Goal: Task Accomplishment & Management: Complete application form

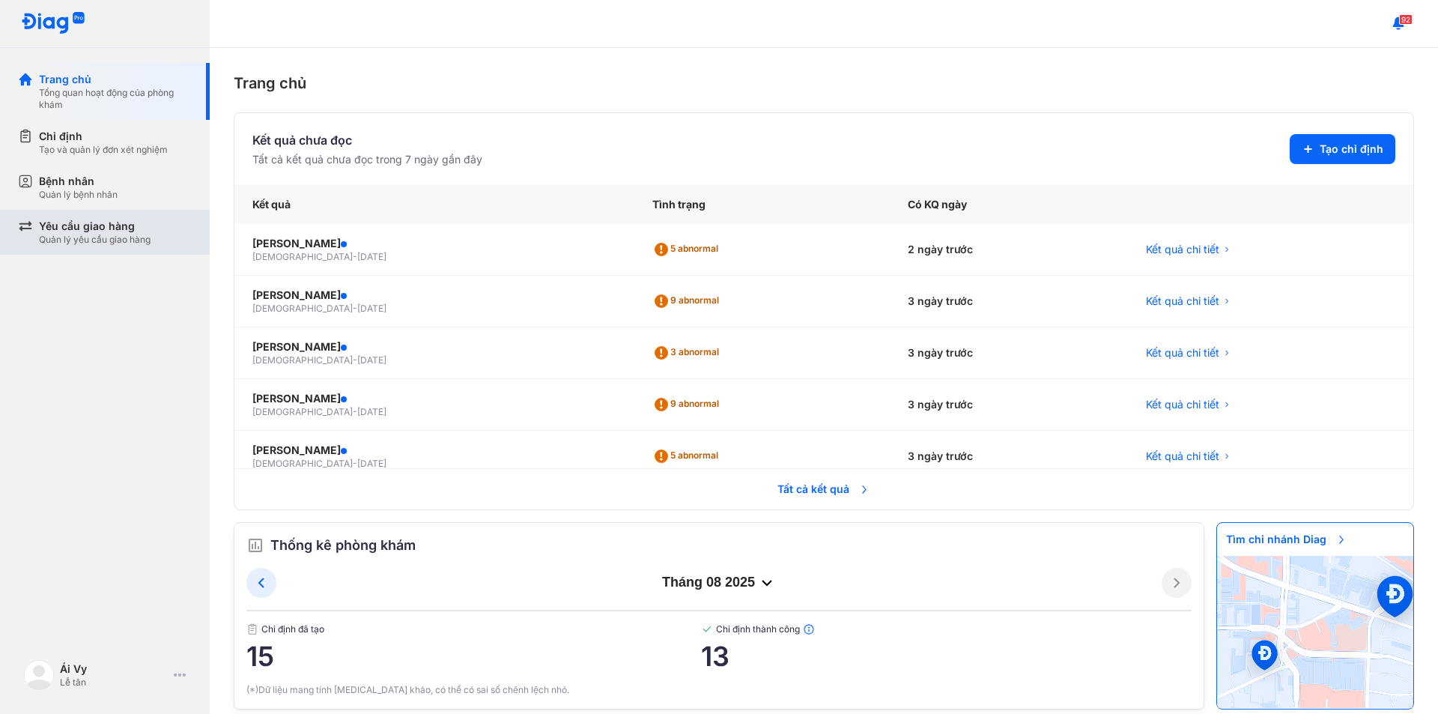
click at [120, 231] on div "Yêu cầu giao hàng" at bounding box center [95, 226] width 112 height 15
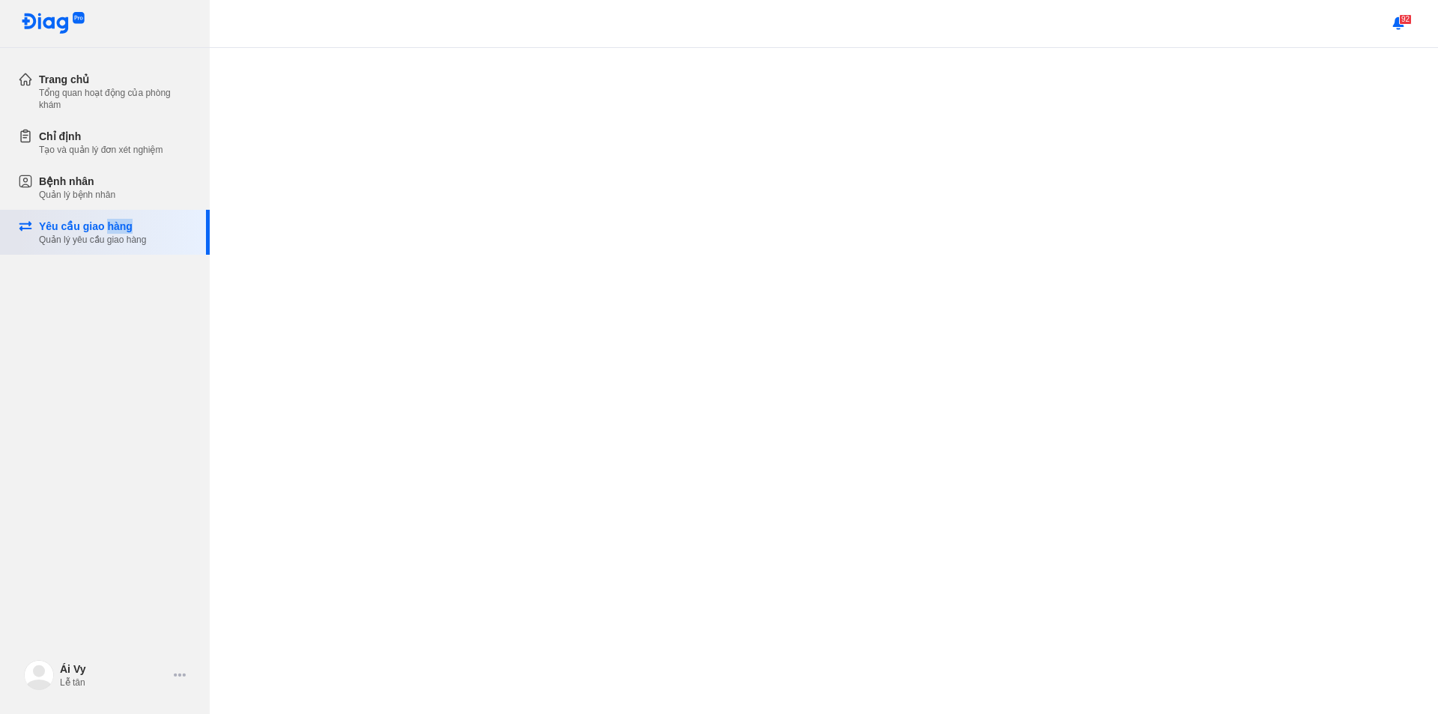
click at [120, 231] on div "Yêu cầu giao hàng" at bounding box center [92, 226] width 107 height 15
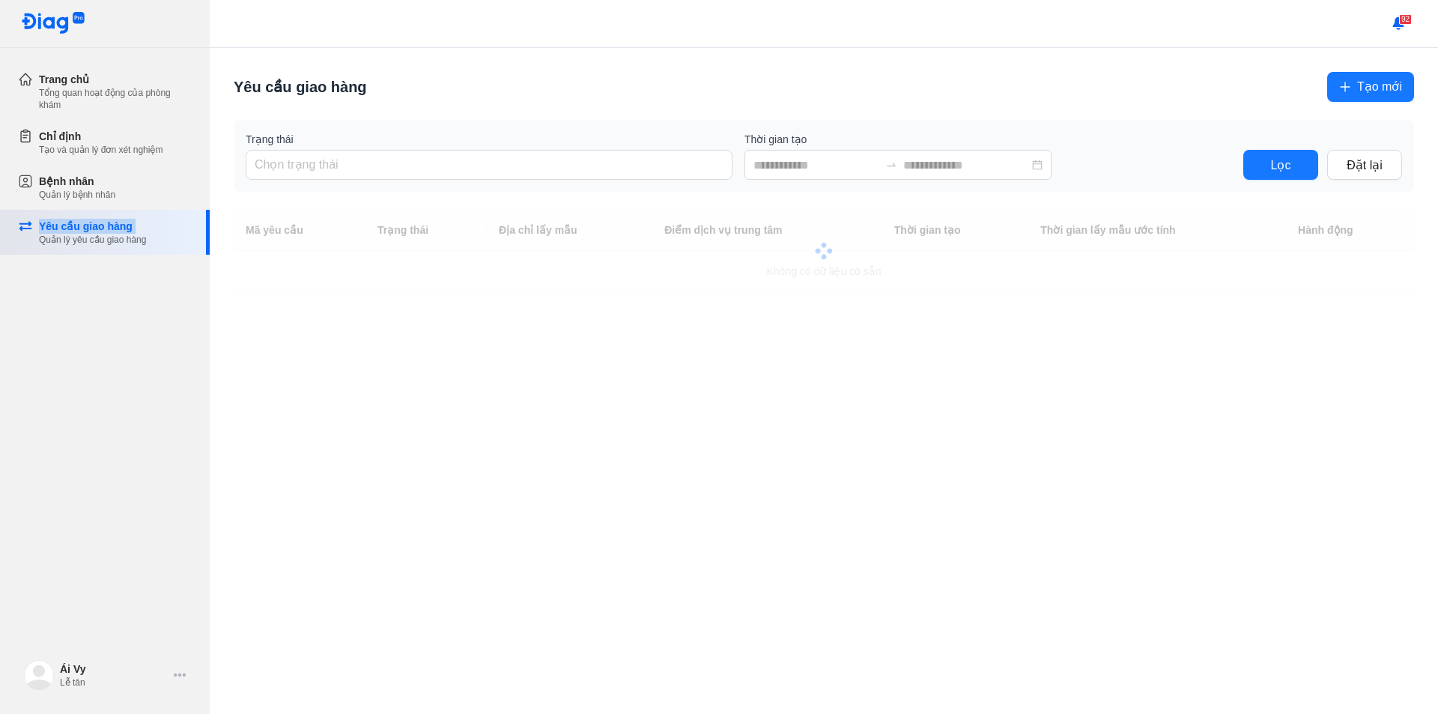
click at [120, 231] on div "Yêu cầu giao hàng" at bounding box center [92, 226] width 107 height 15
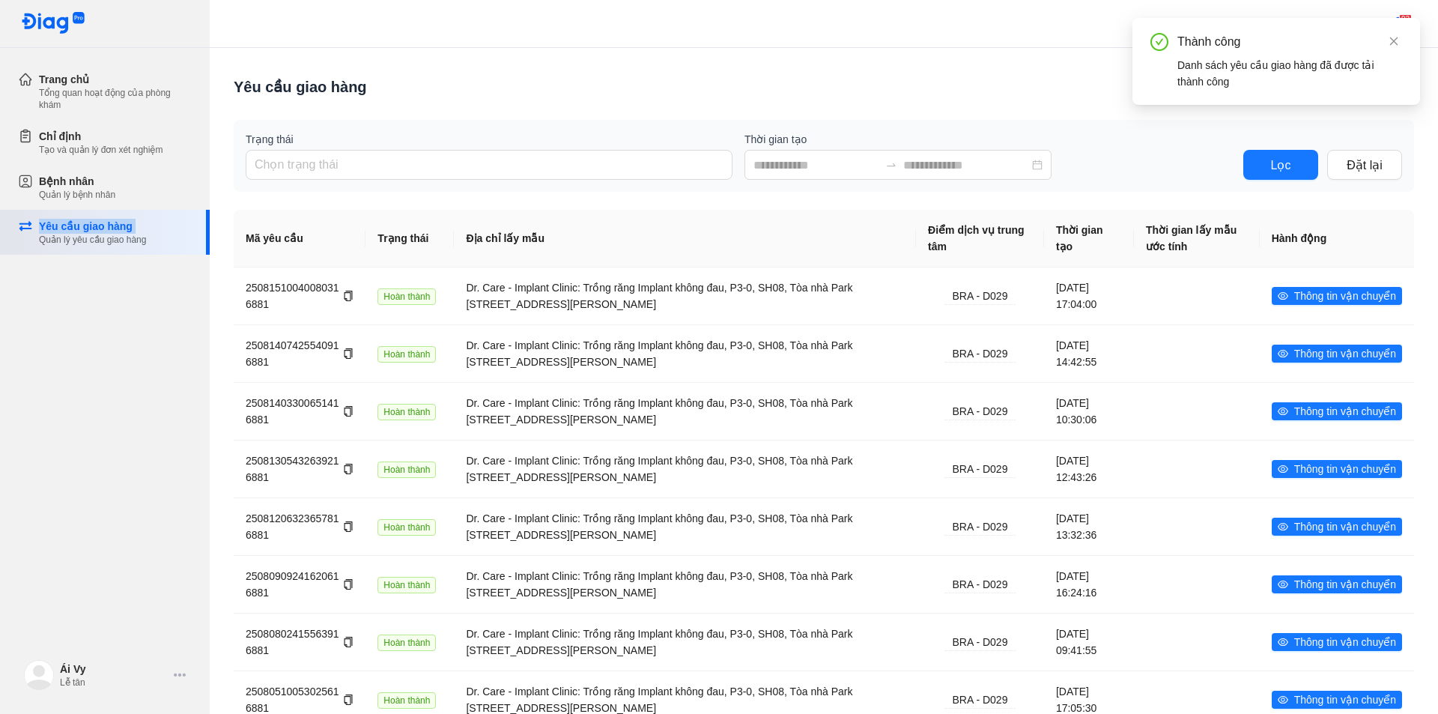
click at [120, 231] on div "Yêu cầu giao hàng" at bounding box center [92, 226] width 107 height 15
click at [112, 199] on div "Quản lý bệnh nhân" at bounding box center [77, 195] width 76 height 12
click at [112, 199] on div "Bệnh nhân Quản lý bệnh nhân" at bounding box center [114, 187] width 192 height 45
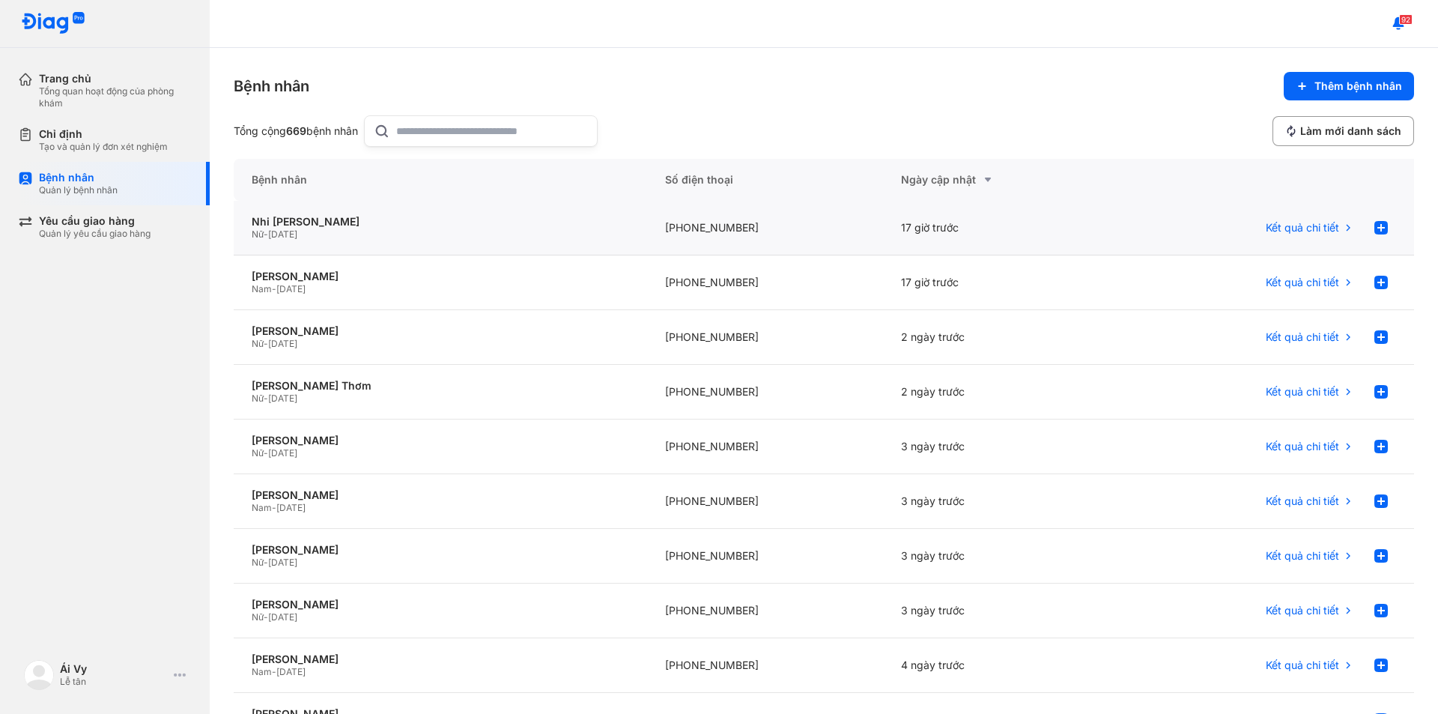
click at [284, 234] on span "[DATE]" at bounding box center [282, 233] width 29 height 11
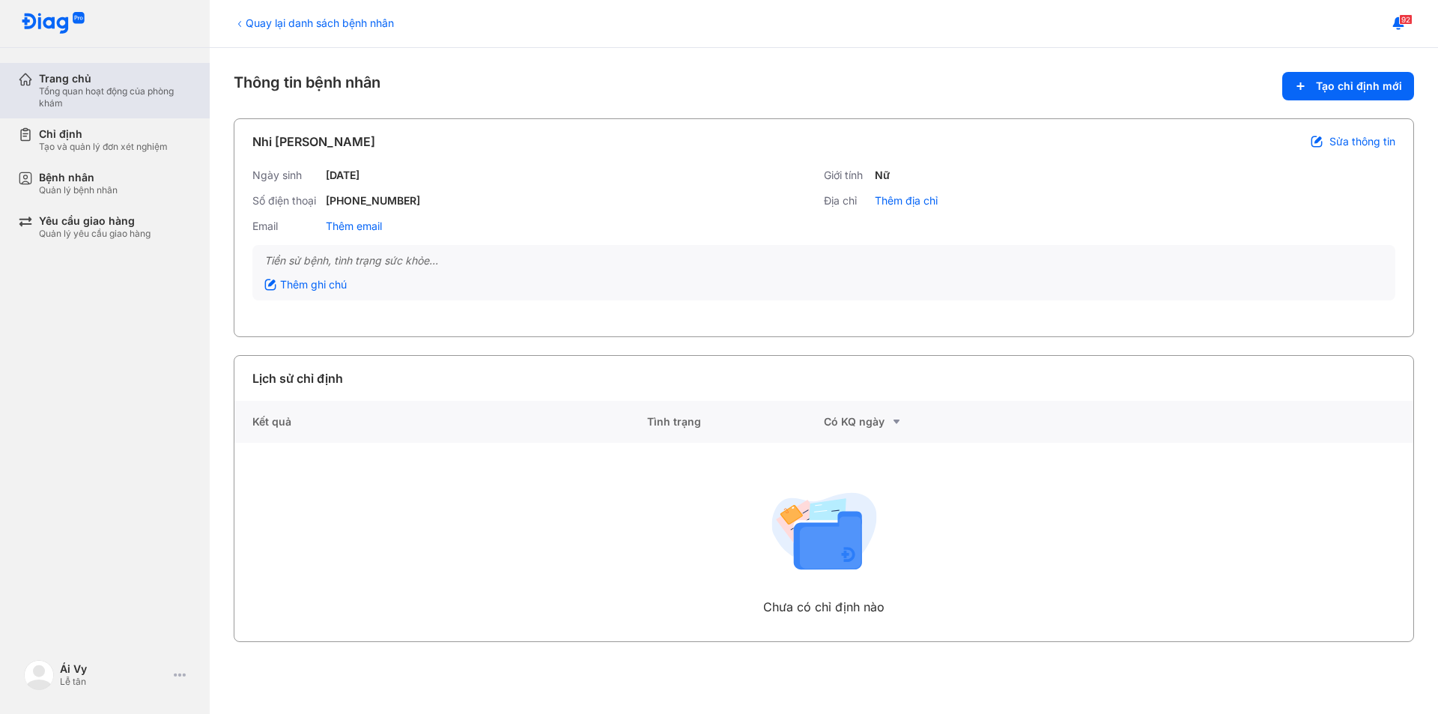
click at [111, 81] on div "Trang chủ" at bounding box center [115, 78] width 153 height 13
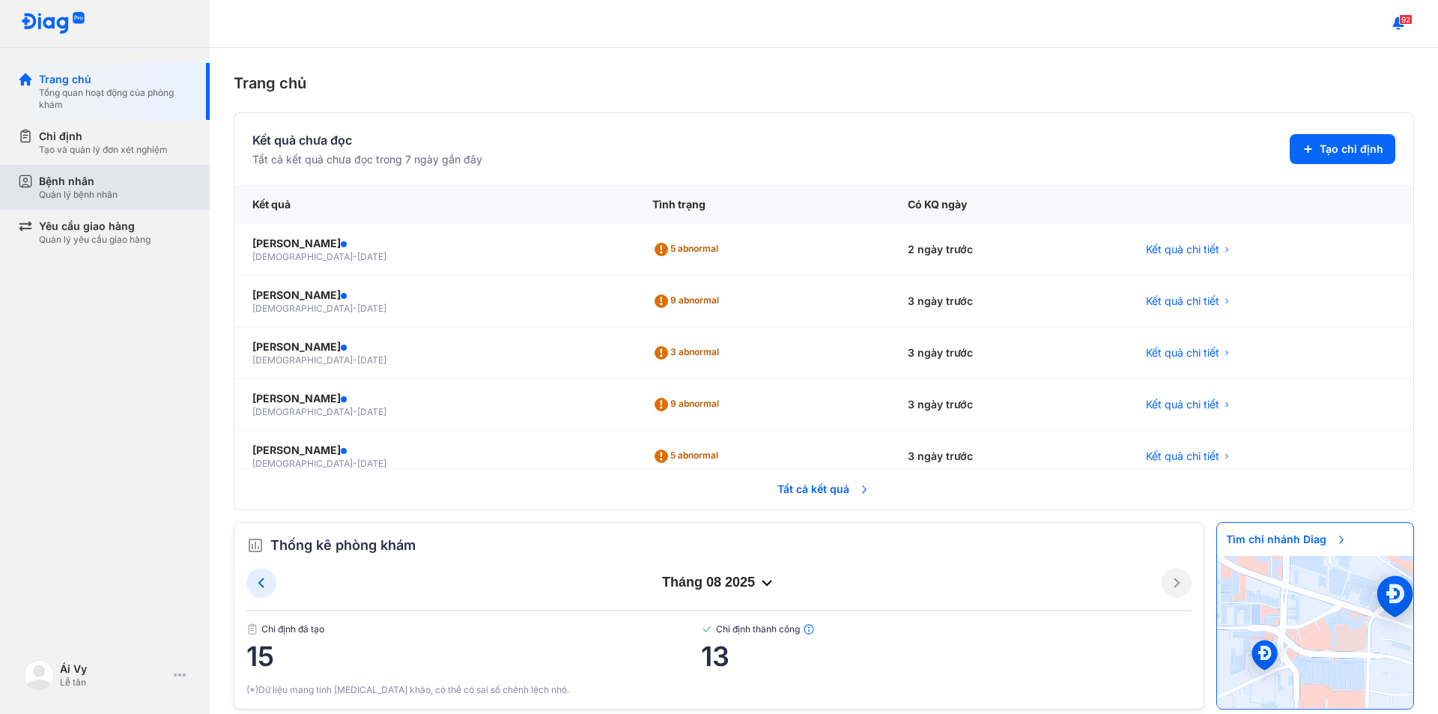
click at [91, 196] on div "Quản lý bệnh nhân" at bounding box center [78, 195] width 79 height 12
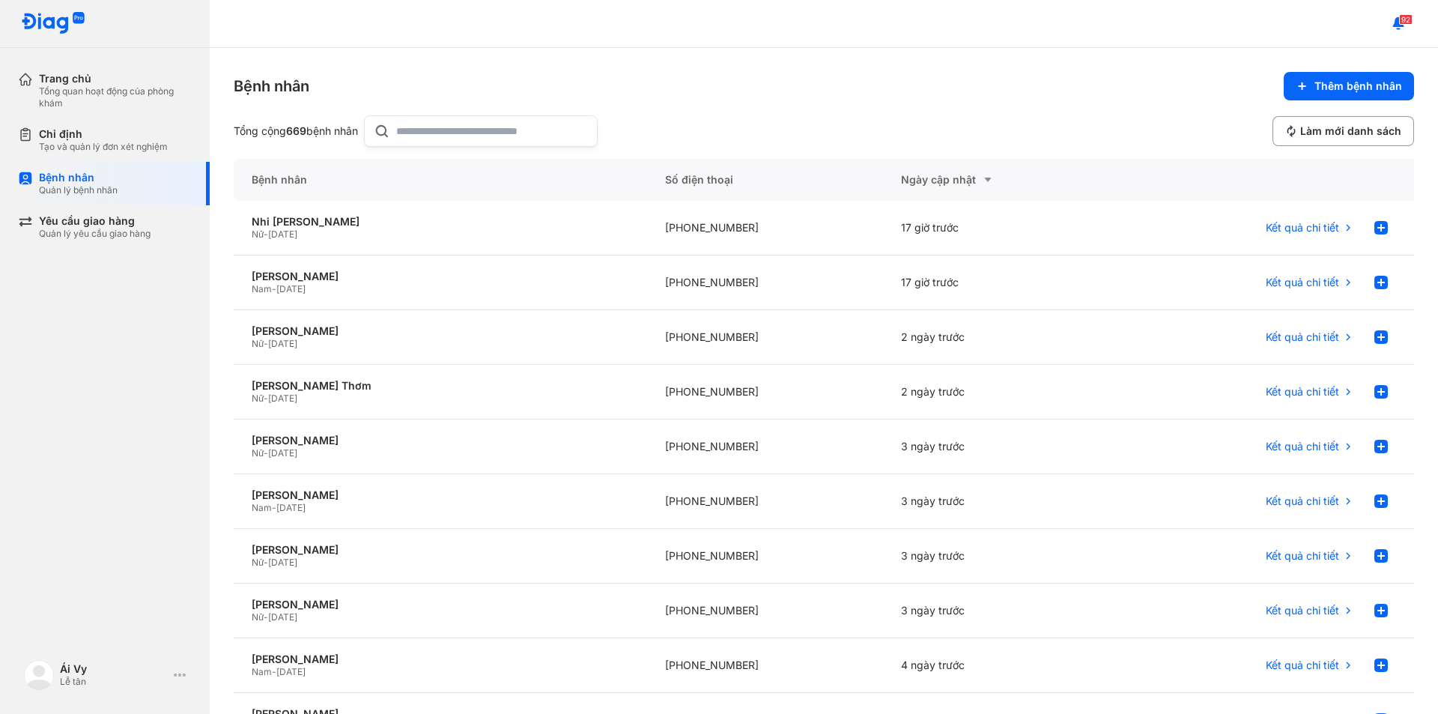
click at [442, 139] on input "text" at bounding box center [492, 131] width 192 height 30
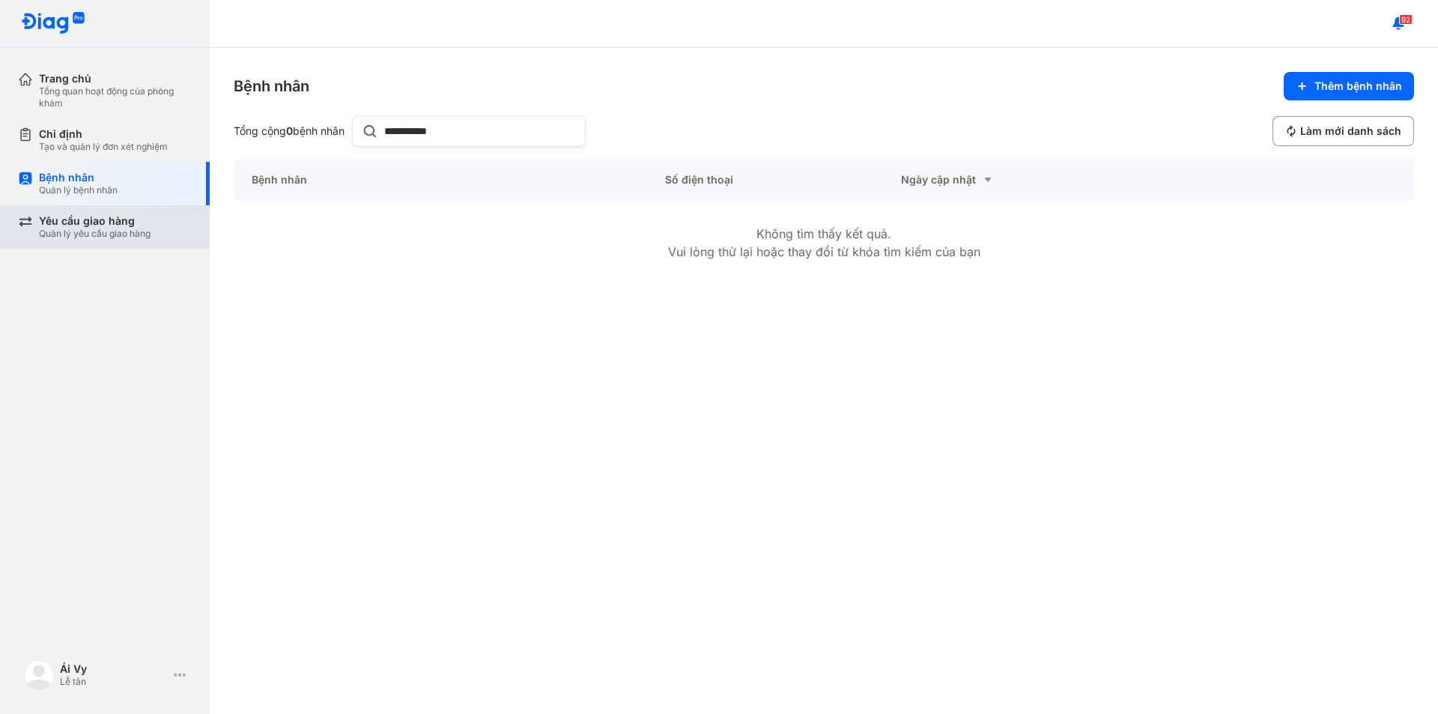
type input "**********"
click at [93, 240] on div "Yêu cầu giao hàng Quản lý yêu cầu giao hàng" at bounding box center [114, 226] width 192 height 43
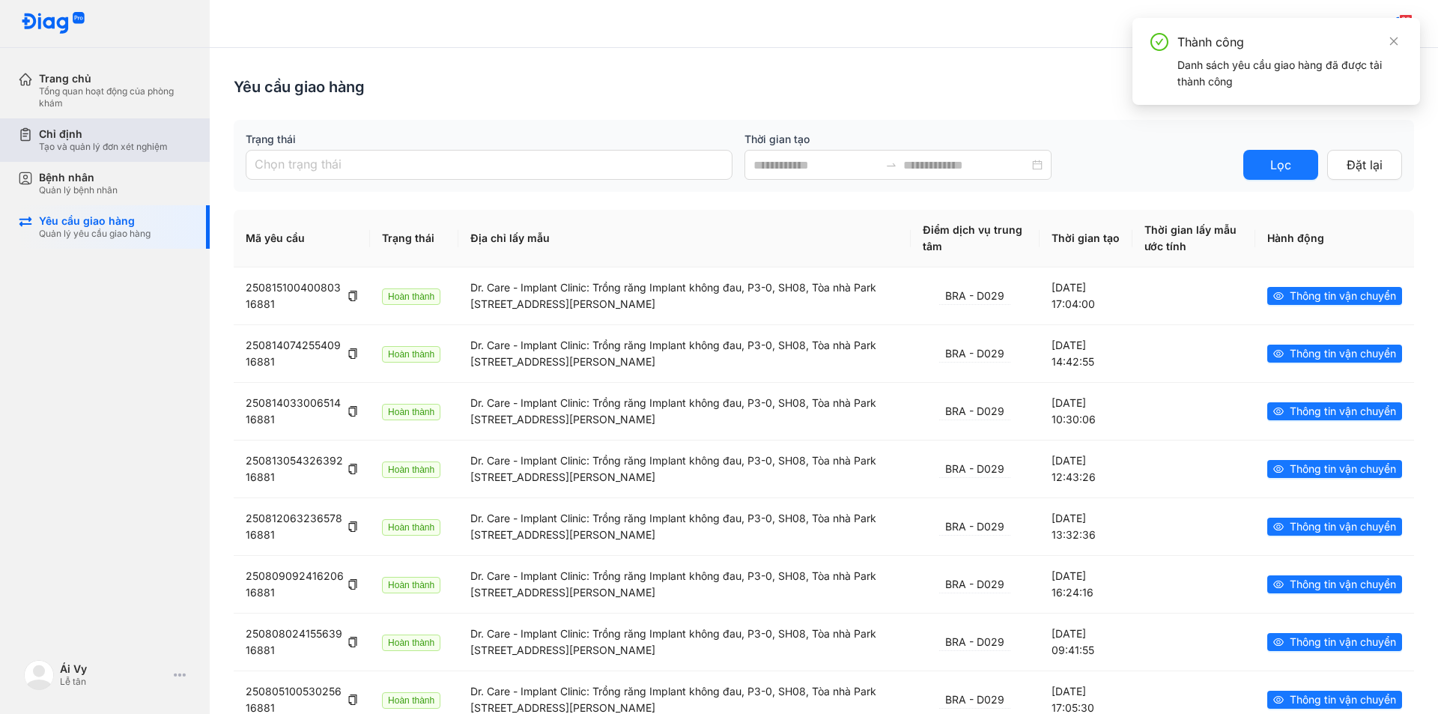
click at [109, 139] on div "Chỉ định" at bounding box center [103, 133] width 129 height 13
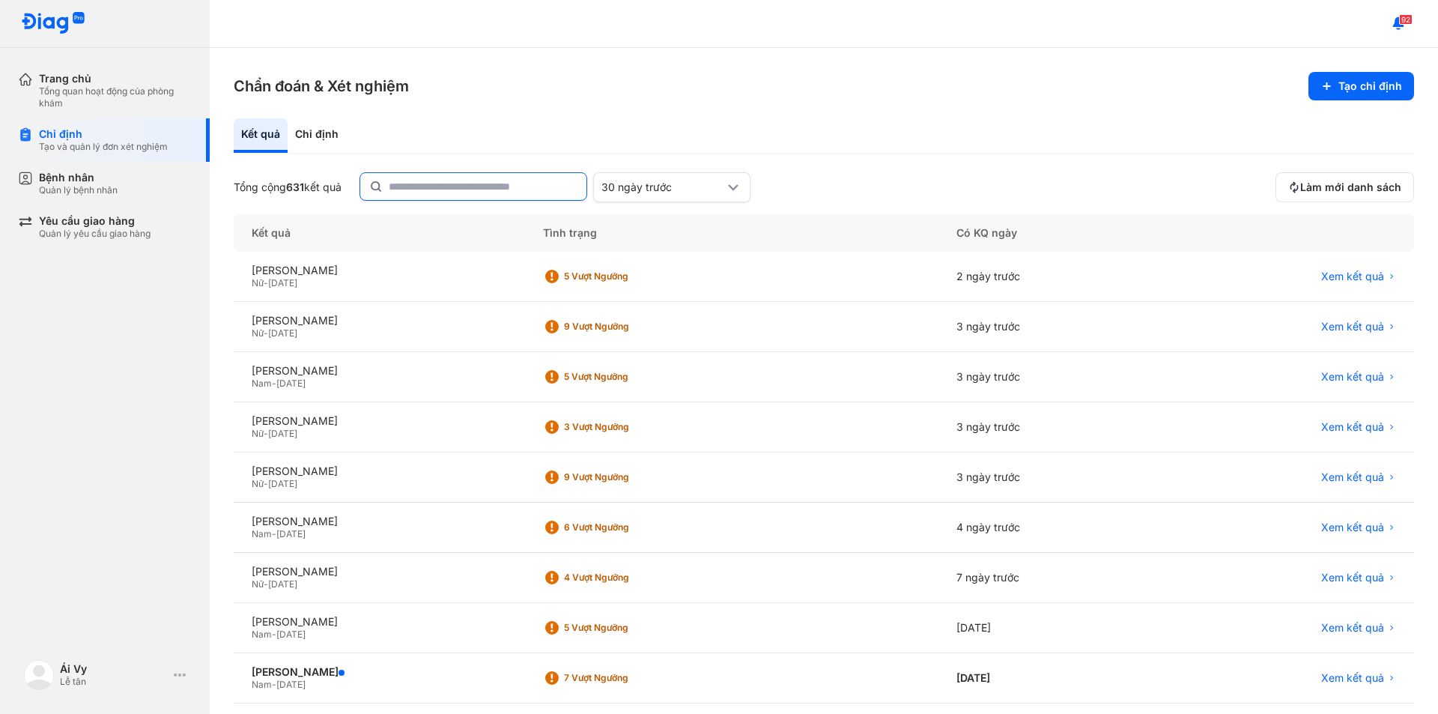
click at [442, 190] on input "text" at bounding box center [483, 186] width 189 height 27
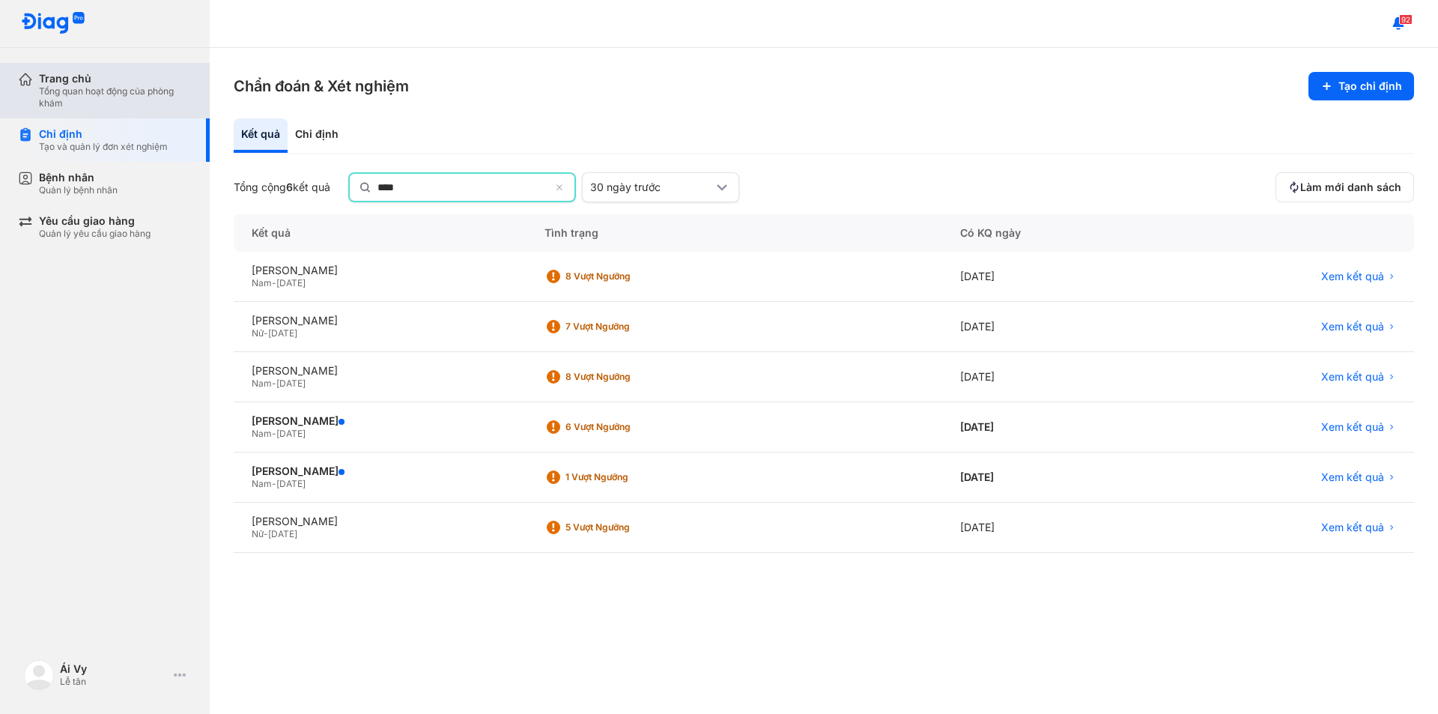
type input "****"
click at [106, 103] on div "Tổng quan hoạt động của phòng khám" at bounding box center [115, 97] width 153 height 24
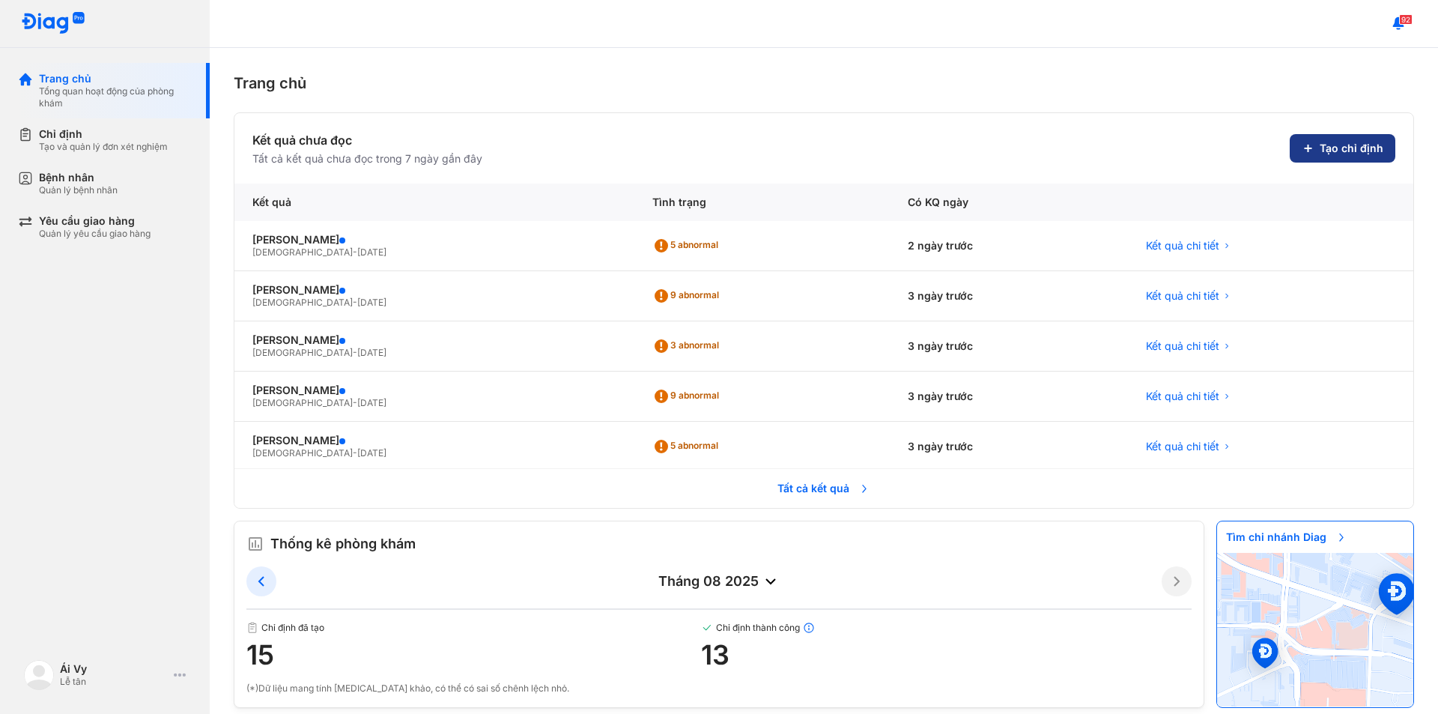
click at [1336, 148] on span "Tạo chỉ định" at bounding box center [1352, 148] width 64 height 13
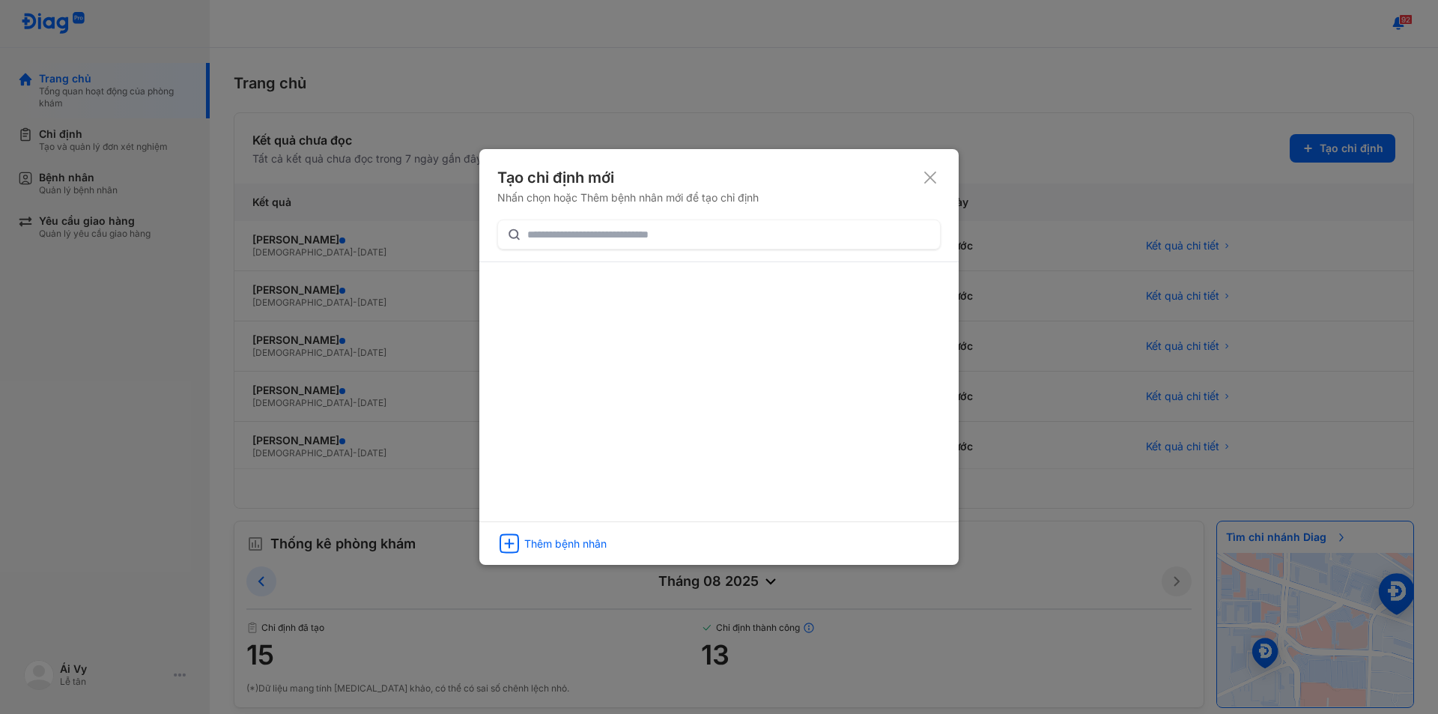
click at [0, 284] on div at bounding box center [719, 357] width 1438 height 714
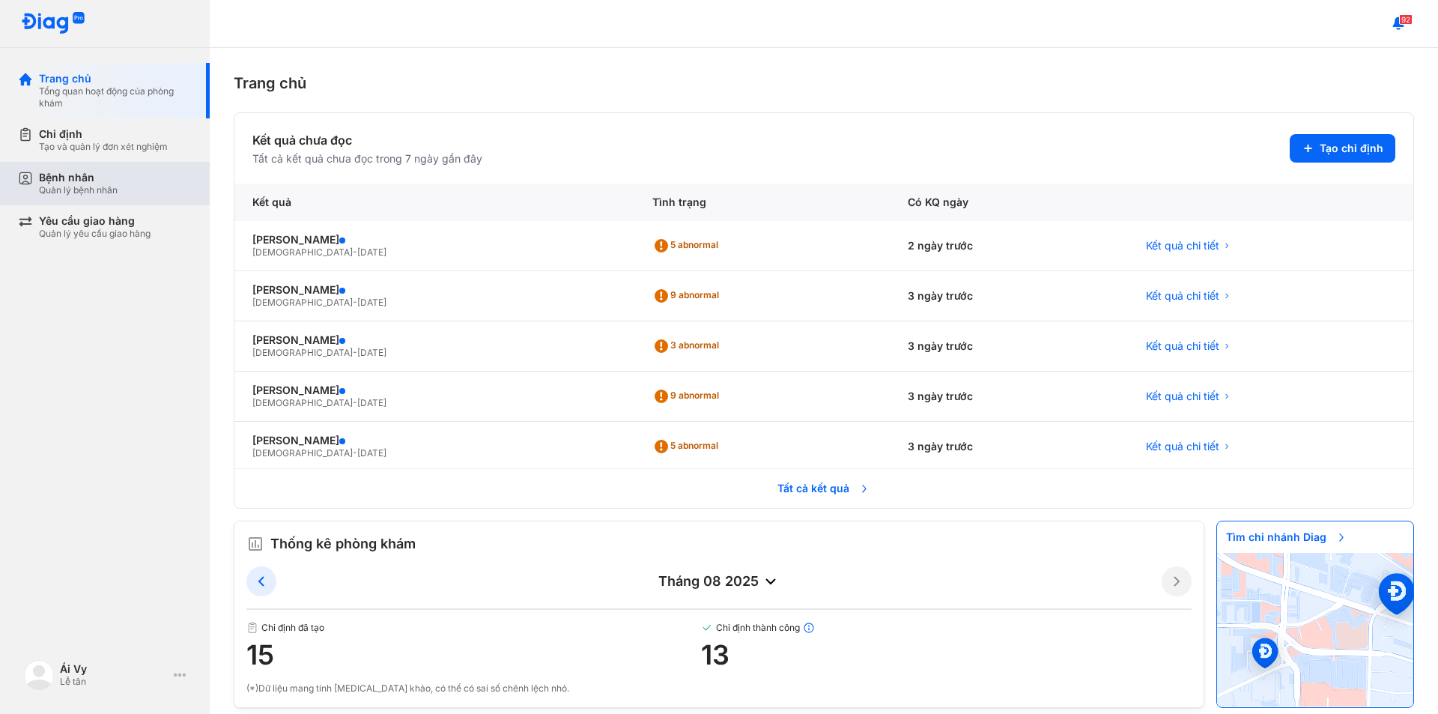
click at [80, 175] on div "Bệnh nhân" at bounding box center [78, 177] width 79 height 13
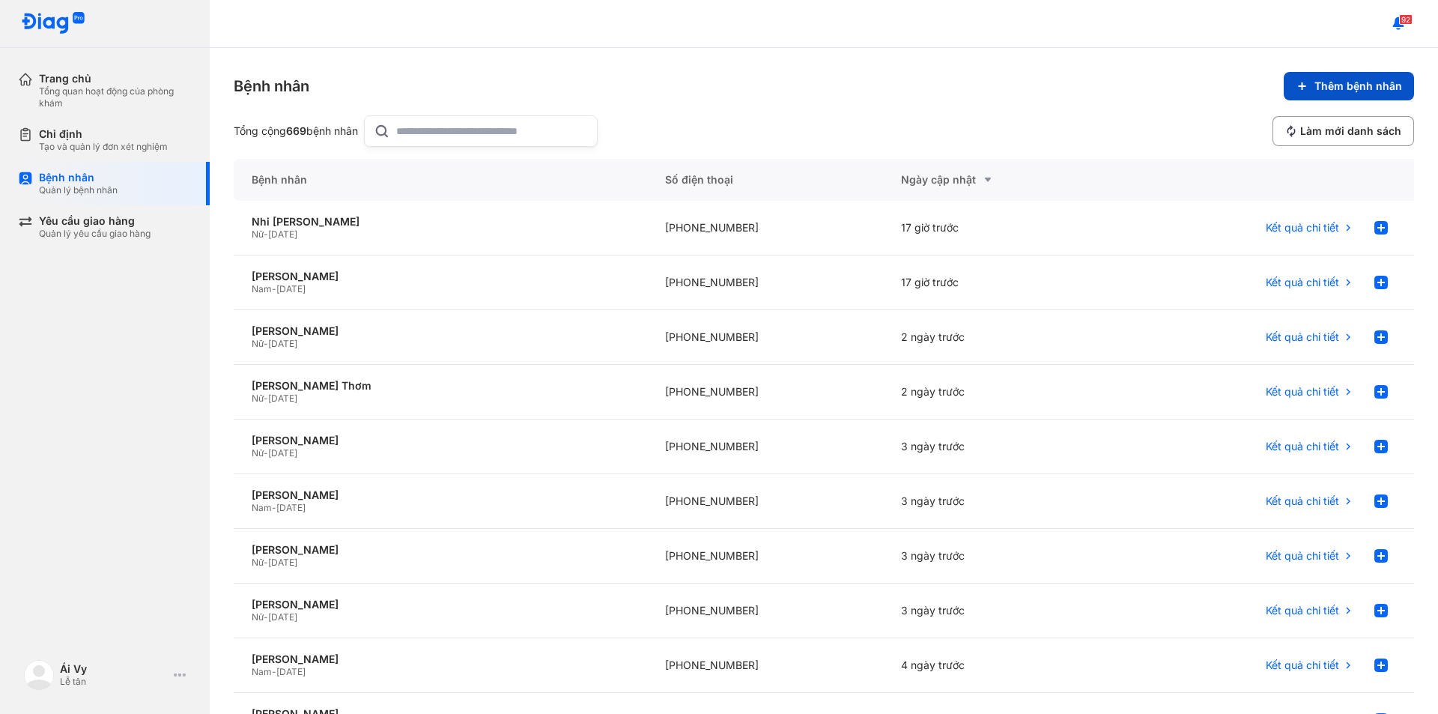
click at [1315, 85] on span "Thêm bệnh nhân" at bounding box center [1359, 85] width 88 height 13
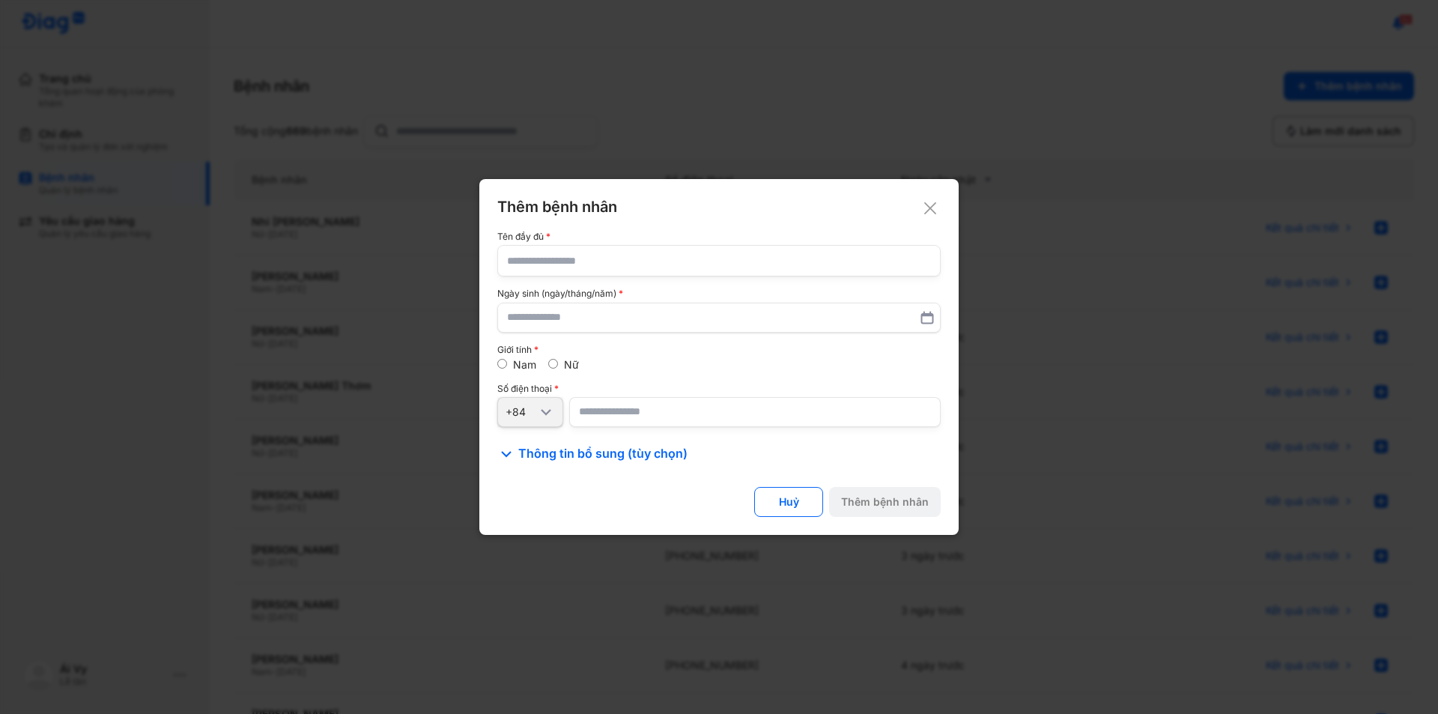
click at [644, 264] on input "text" at bounding box center [719, 261] width 424 height 30
type input "**********"
click at [565, 330] on input "text" at bounding box center [719, 317] width 424 height 27
type input "**********"
click at [632, 402] on input "number" at bounding box center [755, 412] width 372 height 30
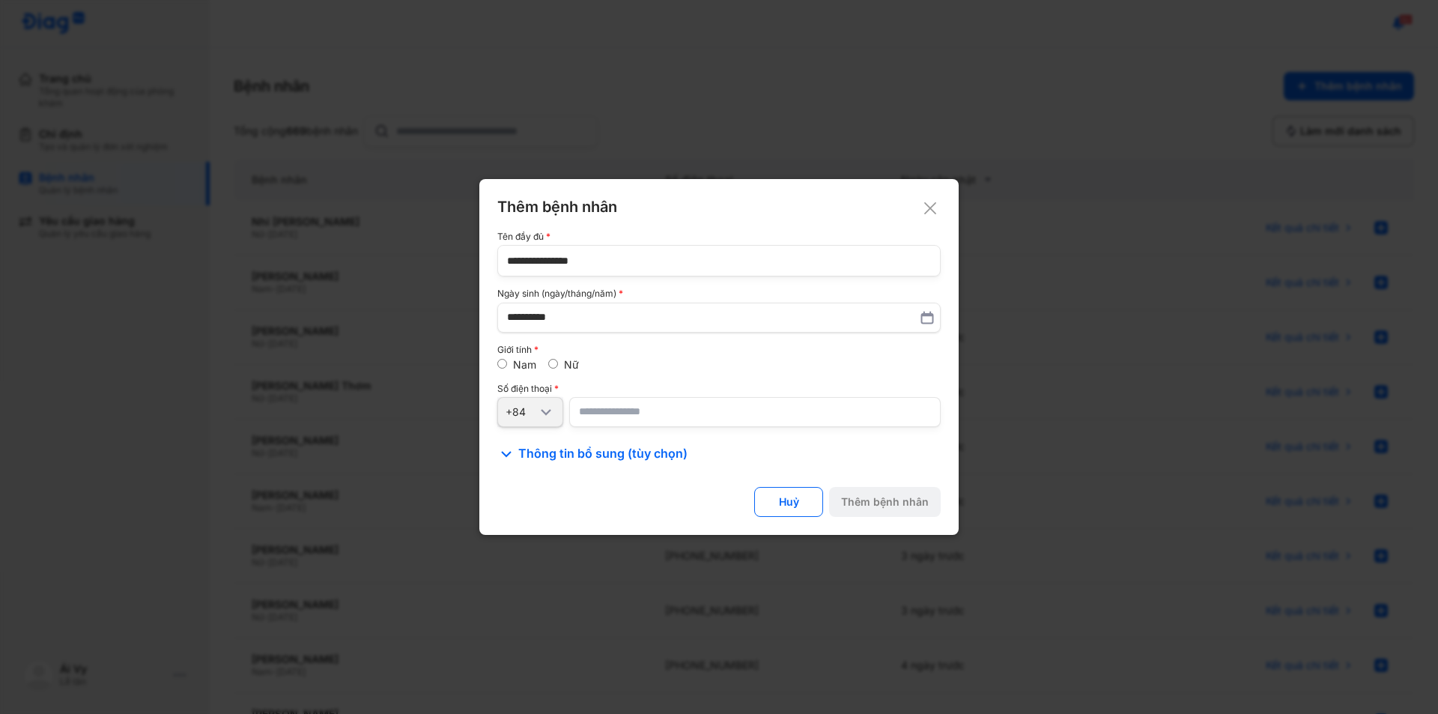
click at [638, 410] on input "number" at bounding box center [755, 412] width 372 height 30
paste input "**********"
type input "**********"
click at [885, 500] on div "Thêm bệnh nhân" at bounding box center [885, 501] width 88 height 13
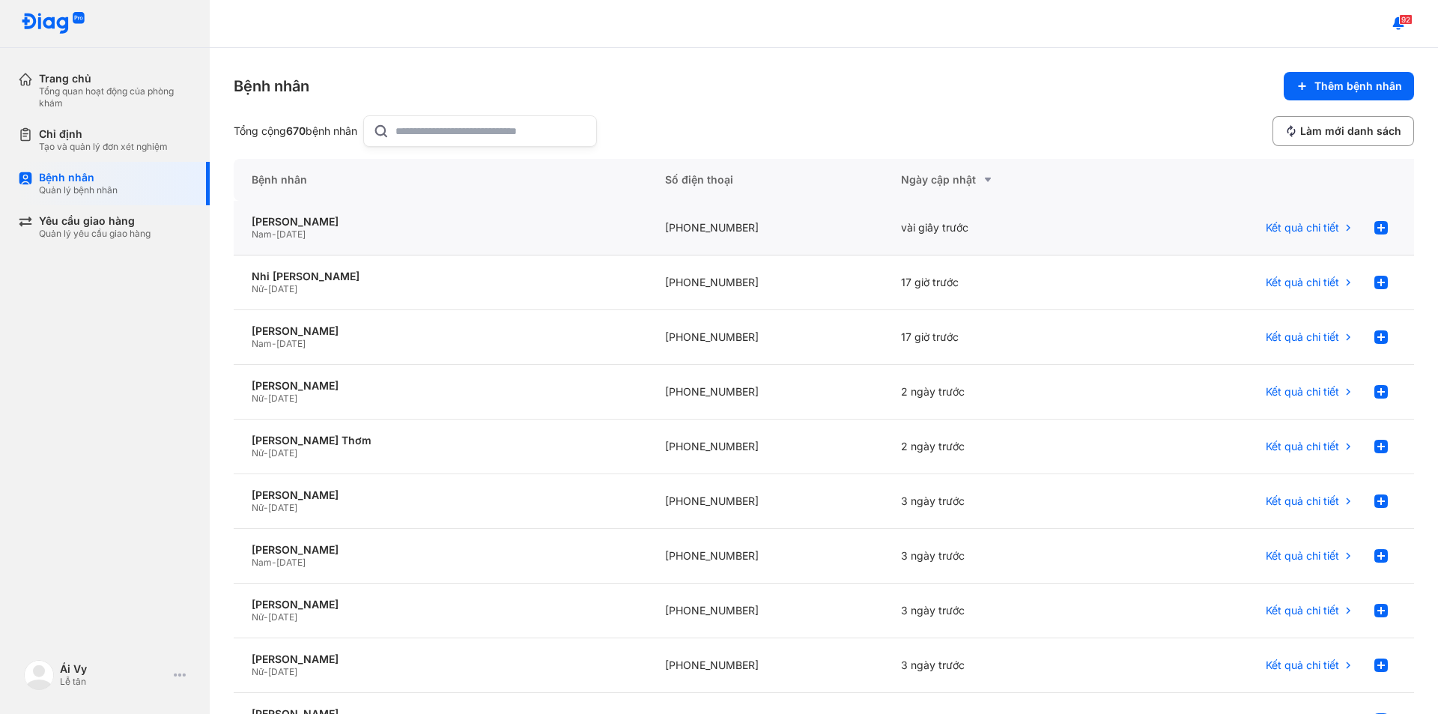
click at [303, 228] on span "[DATE]" at bounding box center [290, 233] width 29 height 11
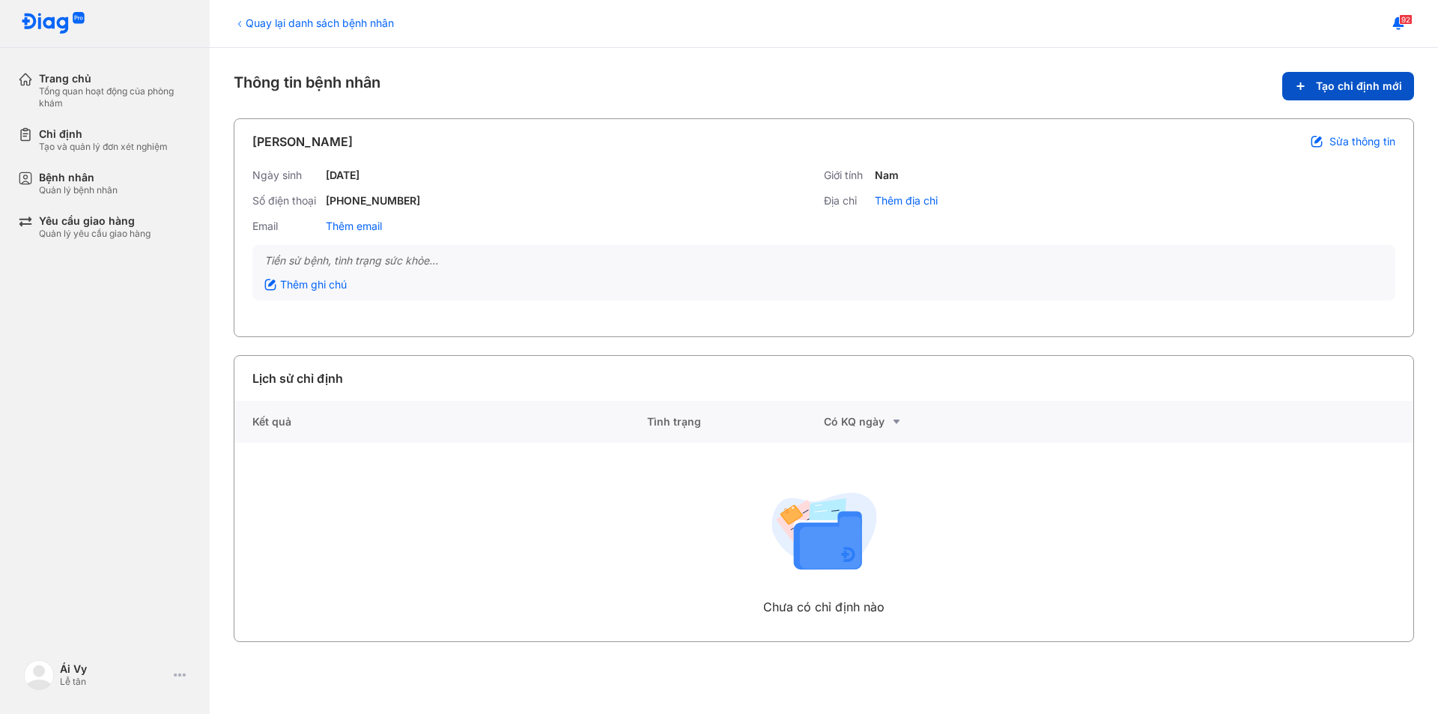
click at [1342, 79] on button "Tạo chỉ định mới" at bounding box center [1349, 86] width 132 height 28
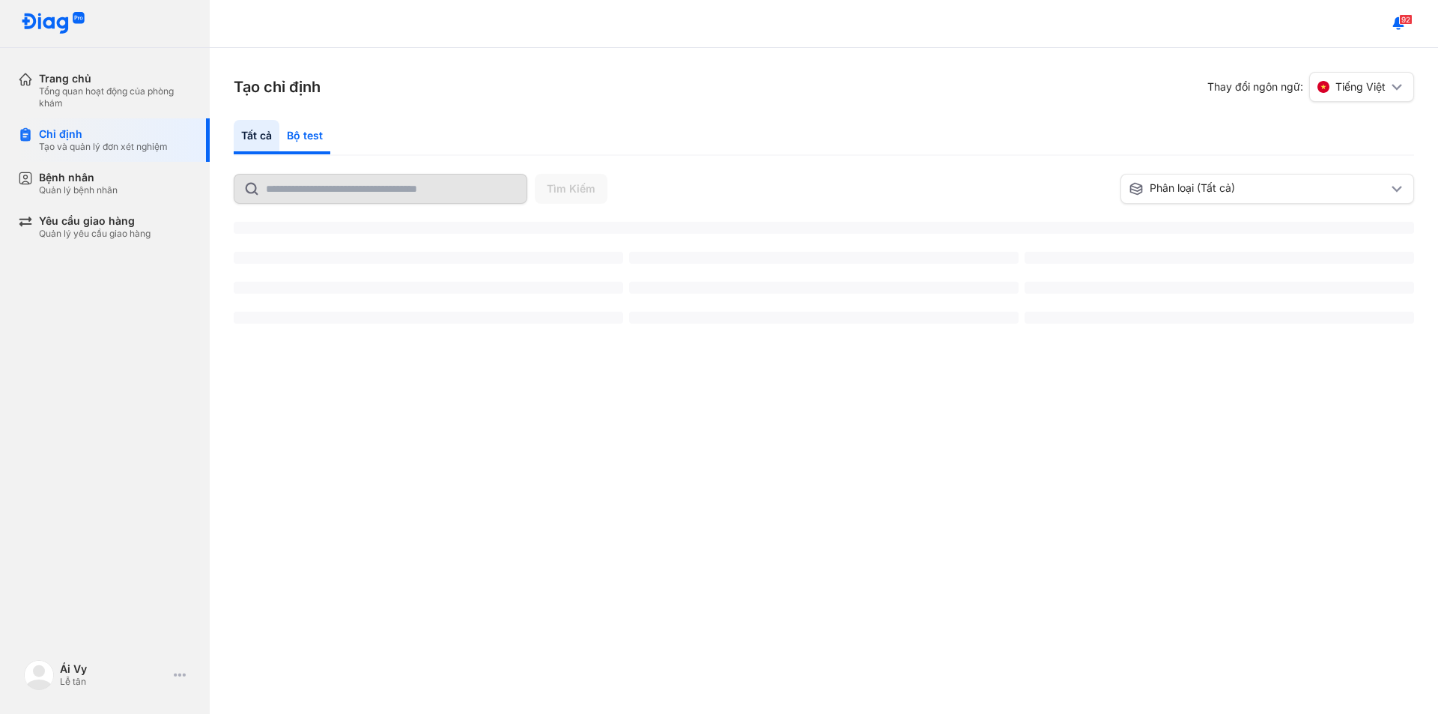
click at [310, 134] on div "Bộ test" at bounding box center [304, 137] width 51 height 34
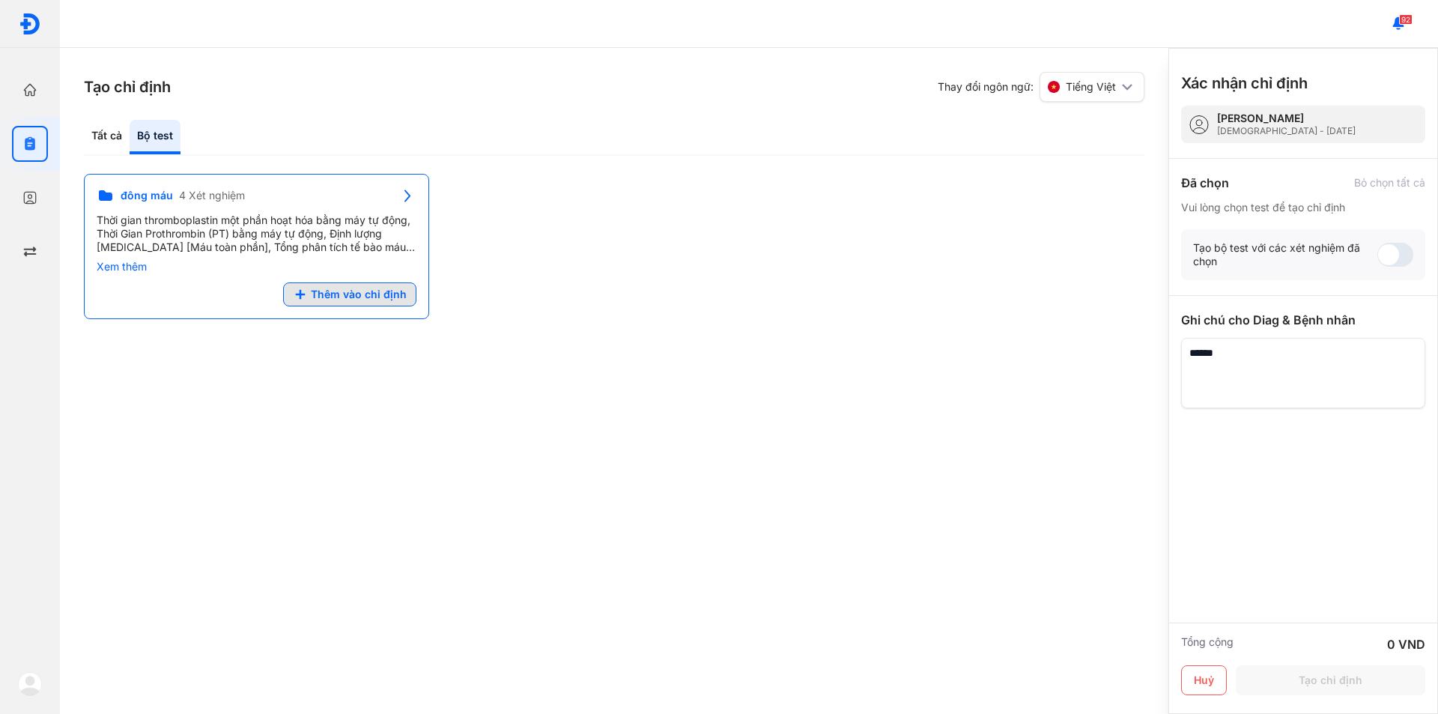
click at [335, 294] on span "Thêm vào chỉ định" at bounding box center [359, 294] width 96 height 13
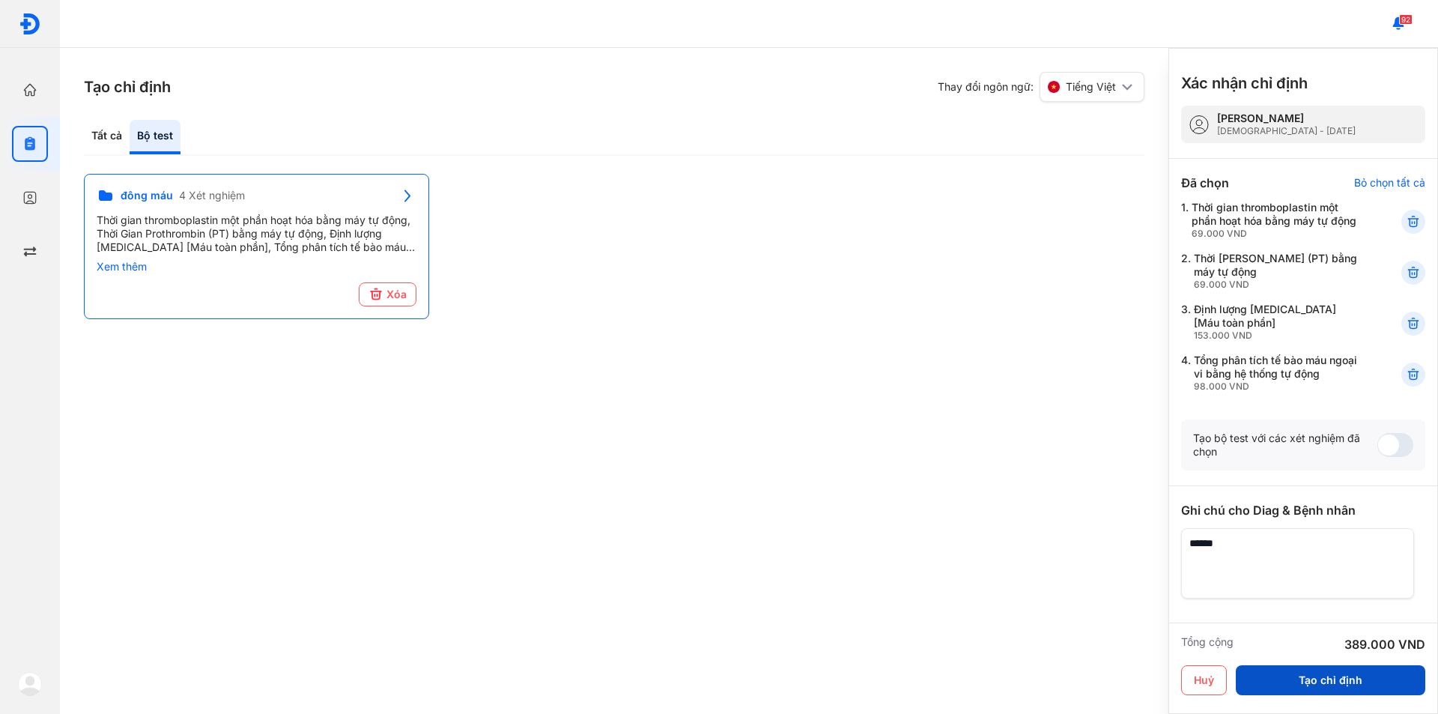
click at [1324, 676] on button "Tạo chỉ định" at bounding box center [1331, 680] width 190 height 30
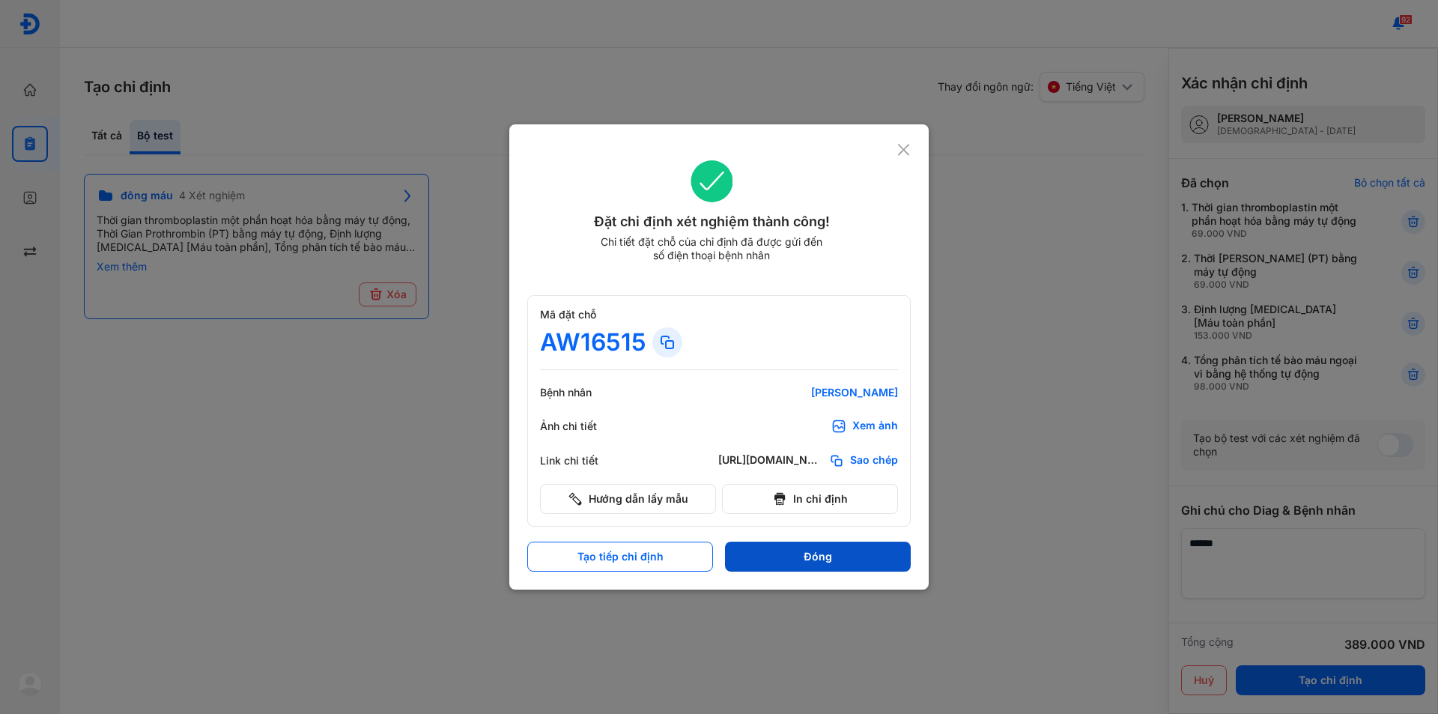
click at [844, 562] on button "Đóng" at bounding box center [818, 557] width 186 height 30
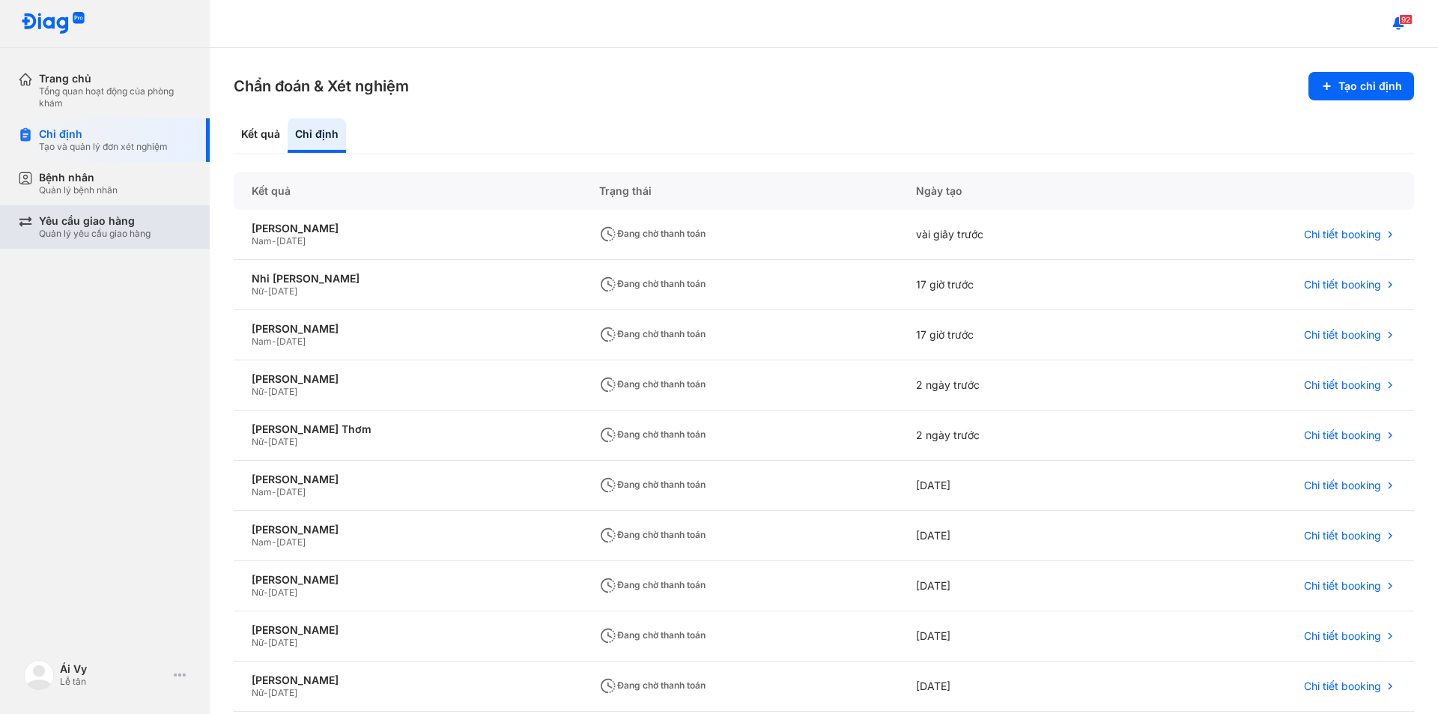
click at [106, 218] on div "Yêu cầu giao hàng" at bounding box center [95, 220] width 112 height 13
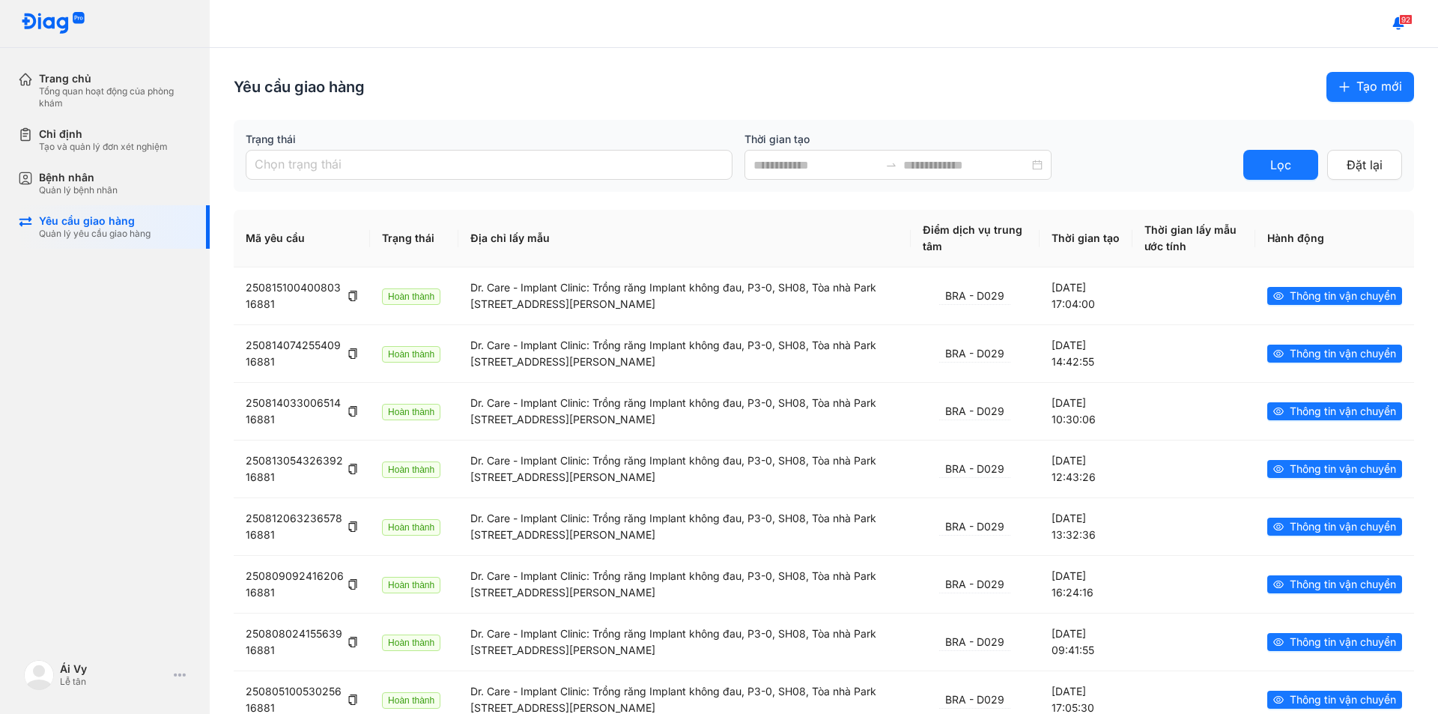
click at [1363, 85] on span "Tạo mới" at bounding box center [1380, 86] width 46 height 19
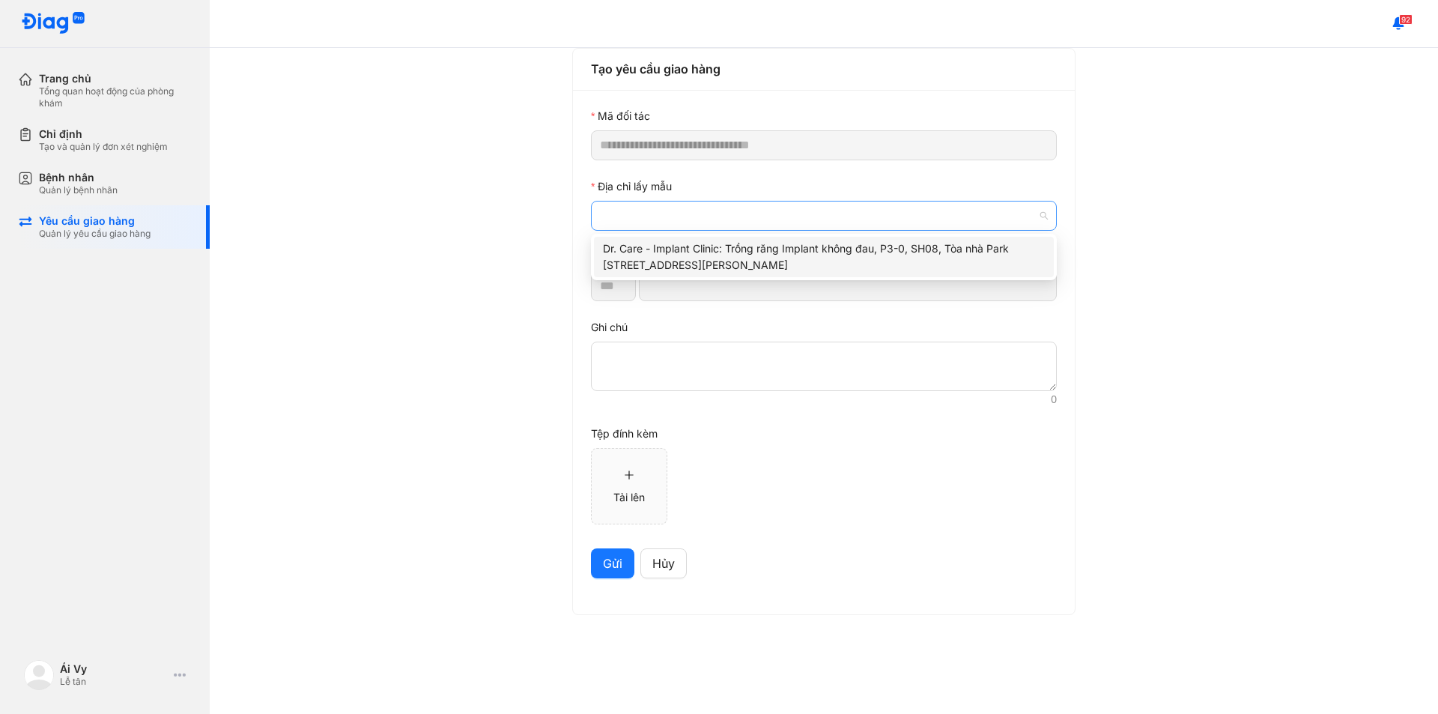
click at [813, 225] on span at bounding box center [824, 216] width 448 height 28
click at [775, 259] on div "Dr. Care - Implant Clinic: Trồng răng Implant không đau, P3-0, SH08, Tòa nhà Pa…" at bounding box center [824, 256] width 442 height 33
type input "*********"
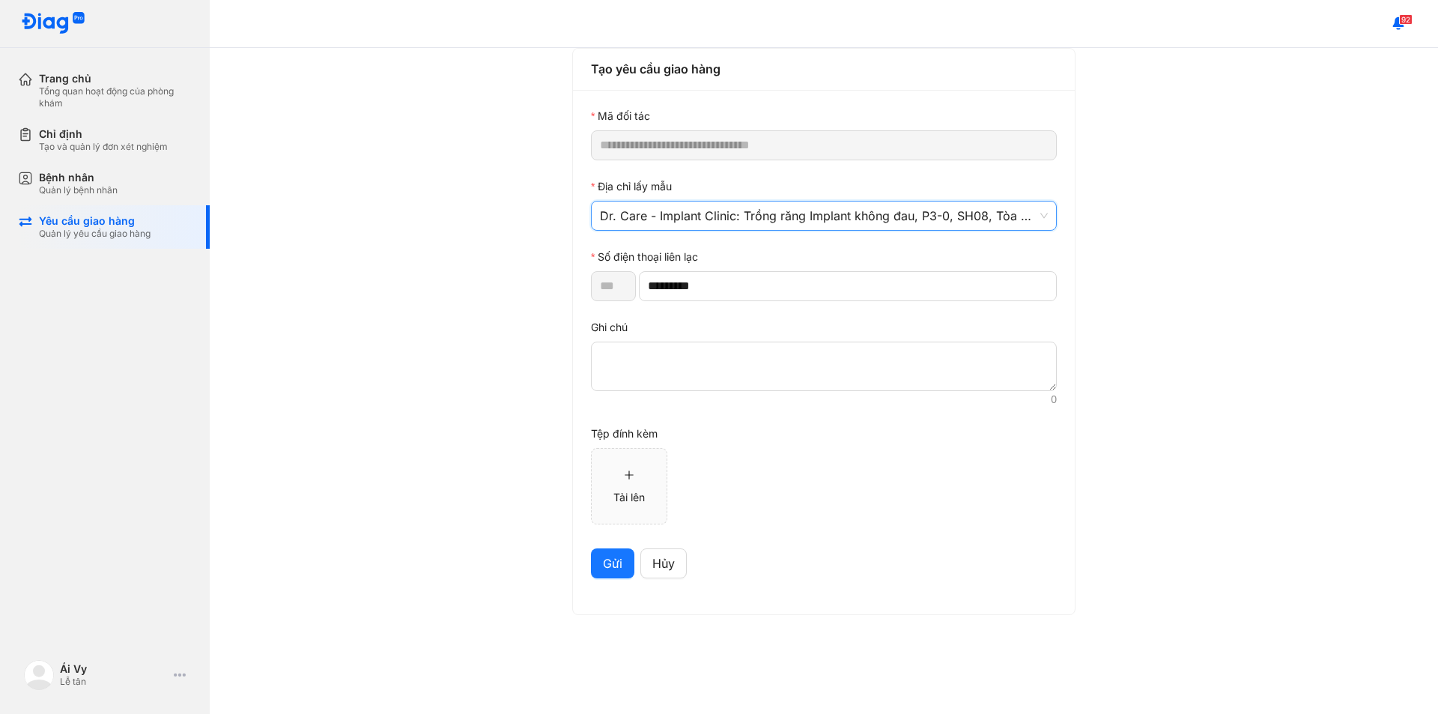
click at [608, 569] on span "Gửi" at bounding box center [612, 563] width 19 height 19
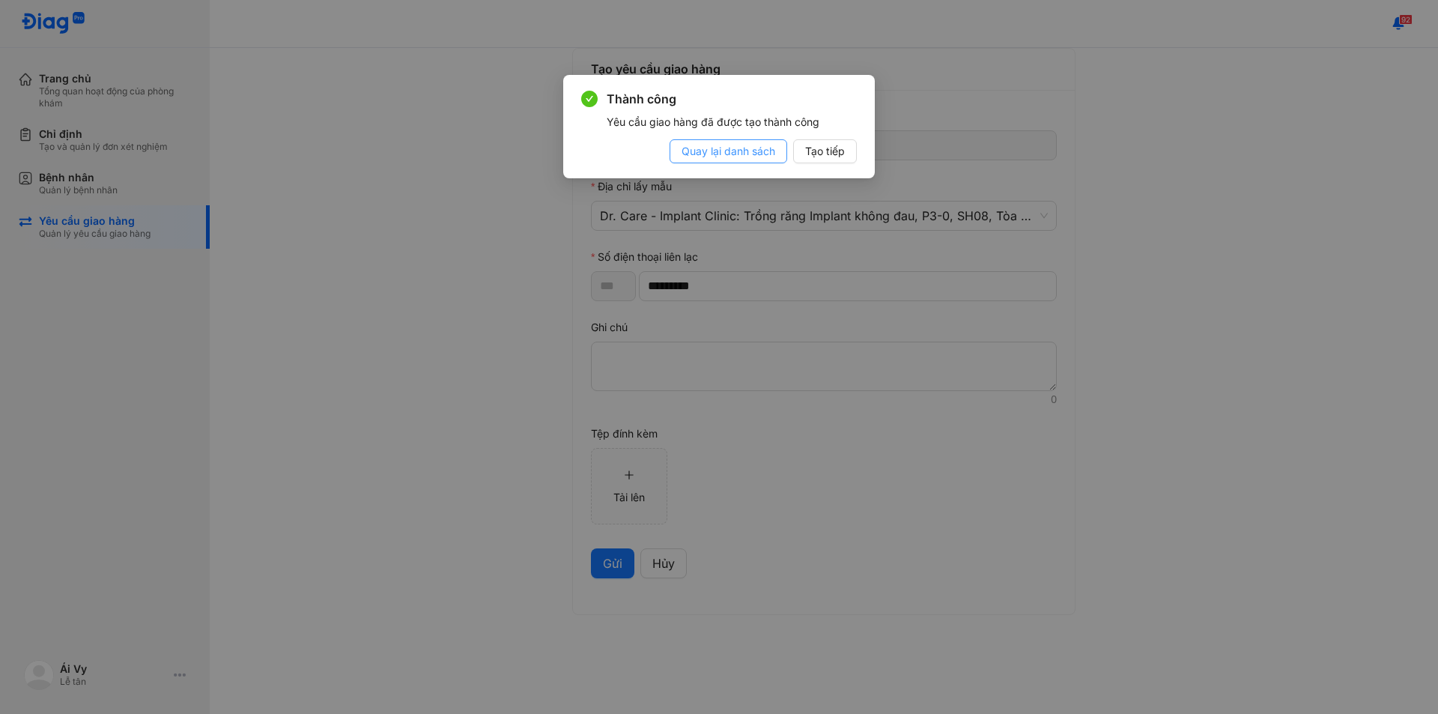
click at [697, 151] on span "Quay lại danh sách" at bounding box center [729, 151] width 94 height 16
